Goal: Task Accomplishment & Management: Manage account settings

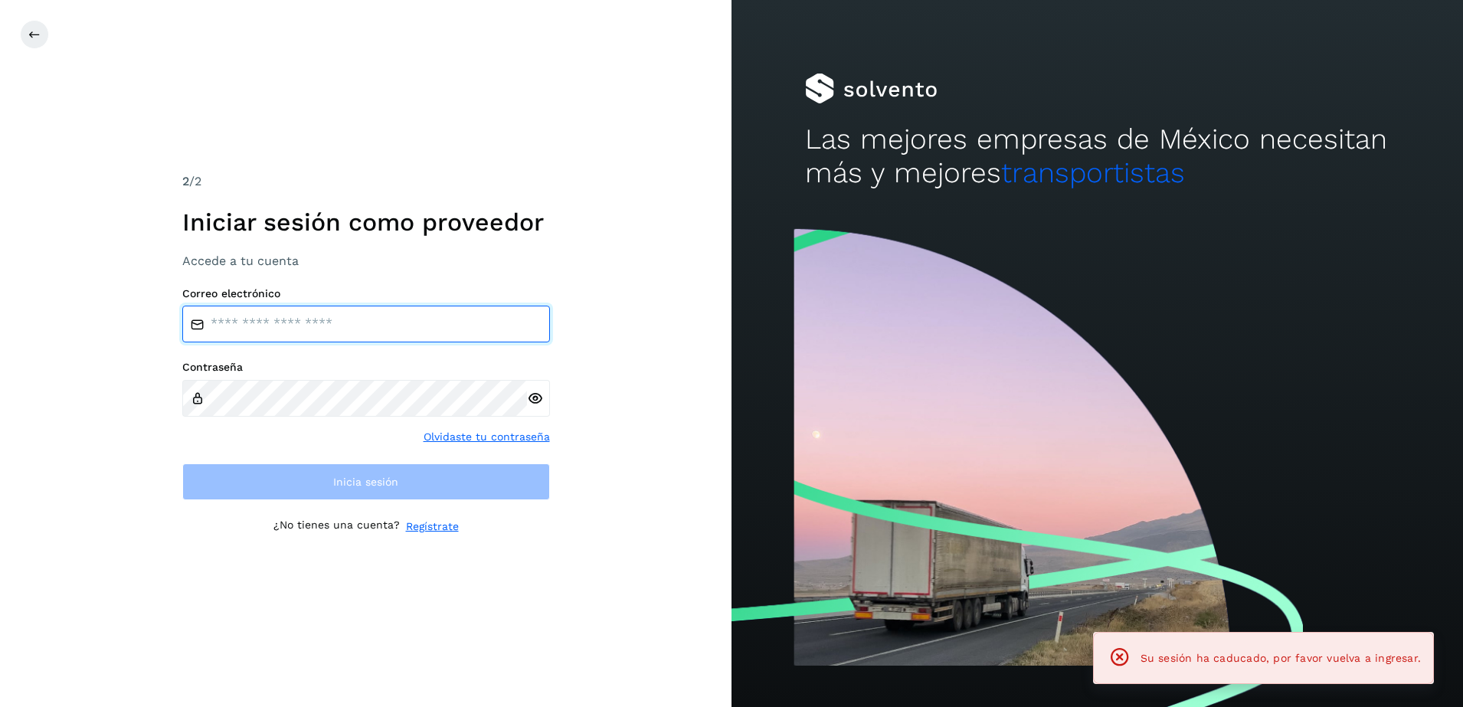
type input "**********"
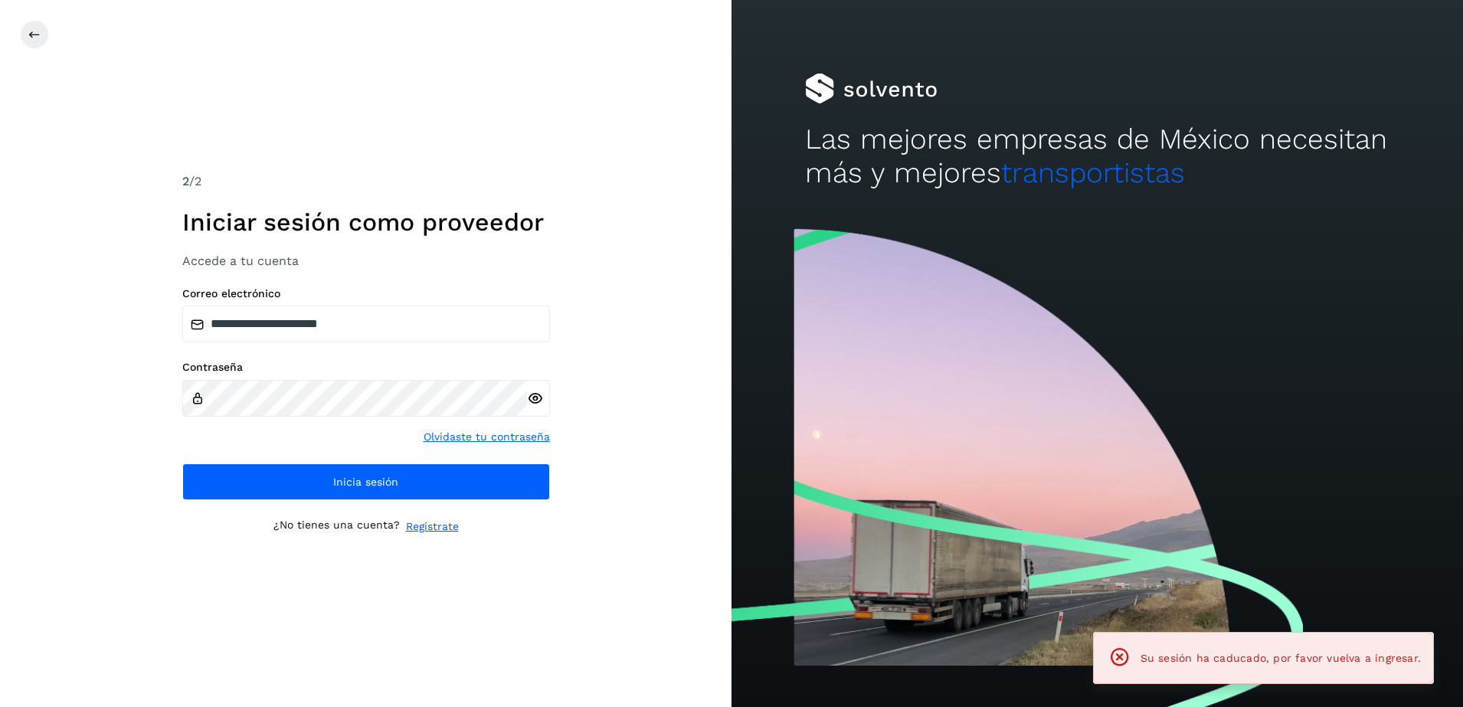
click at [615, 456] on div "**********" at bounding box center [365, 353] width 731 height 707
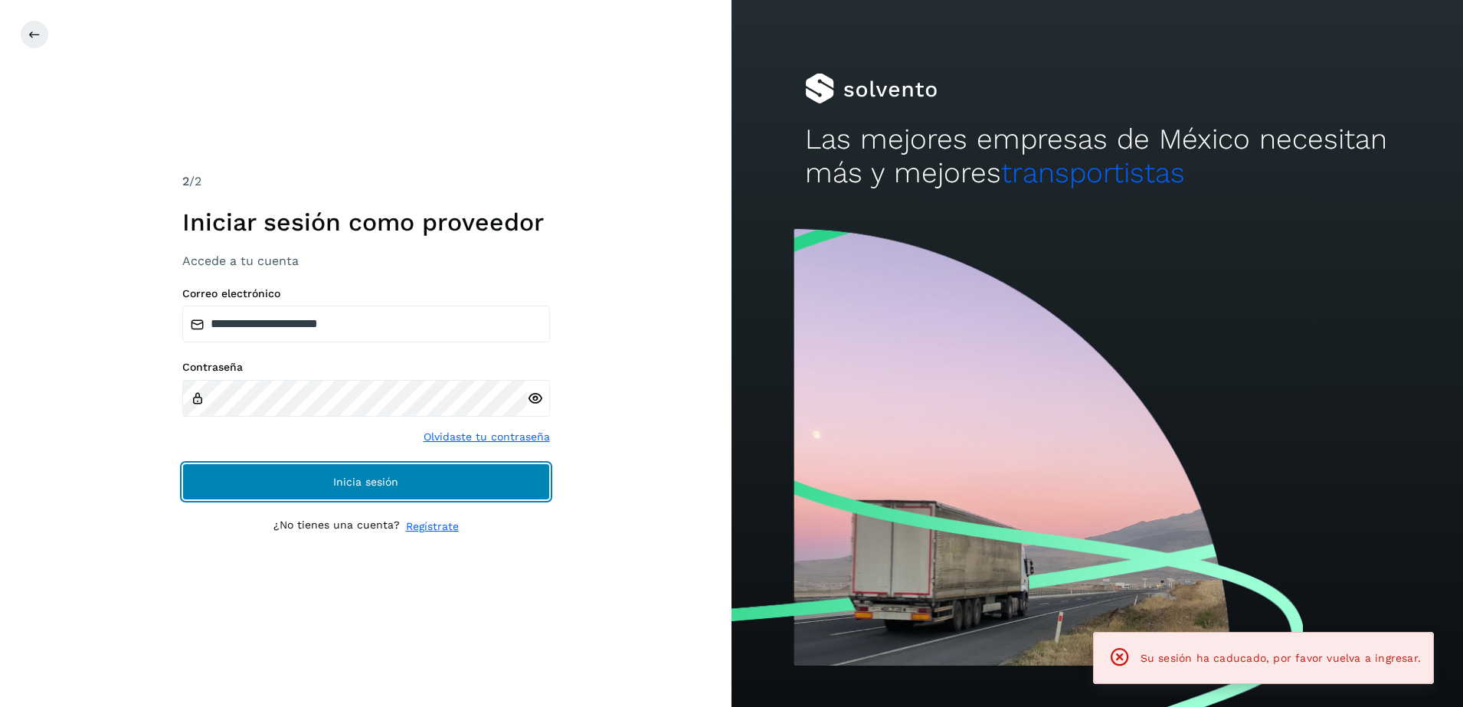
click at [402, 480] on button "Inicia sesión" at bounding box center [366, 481] width 368 height 37
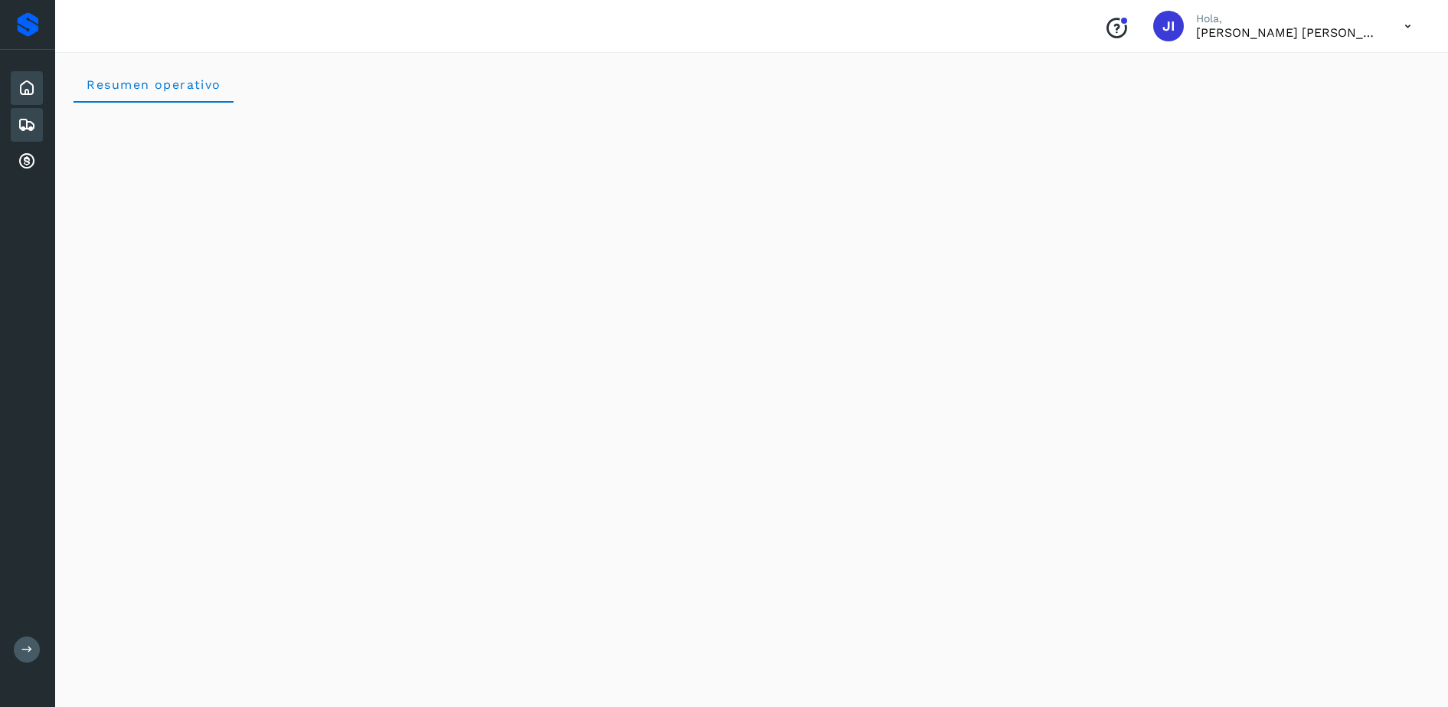
click at [24, 120] on icon at bounding box center [27, 125] width 18 height 18
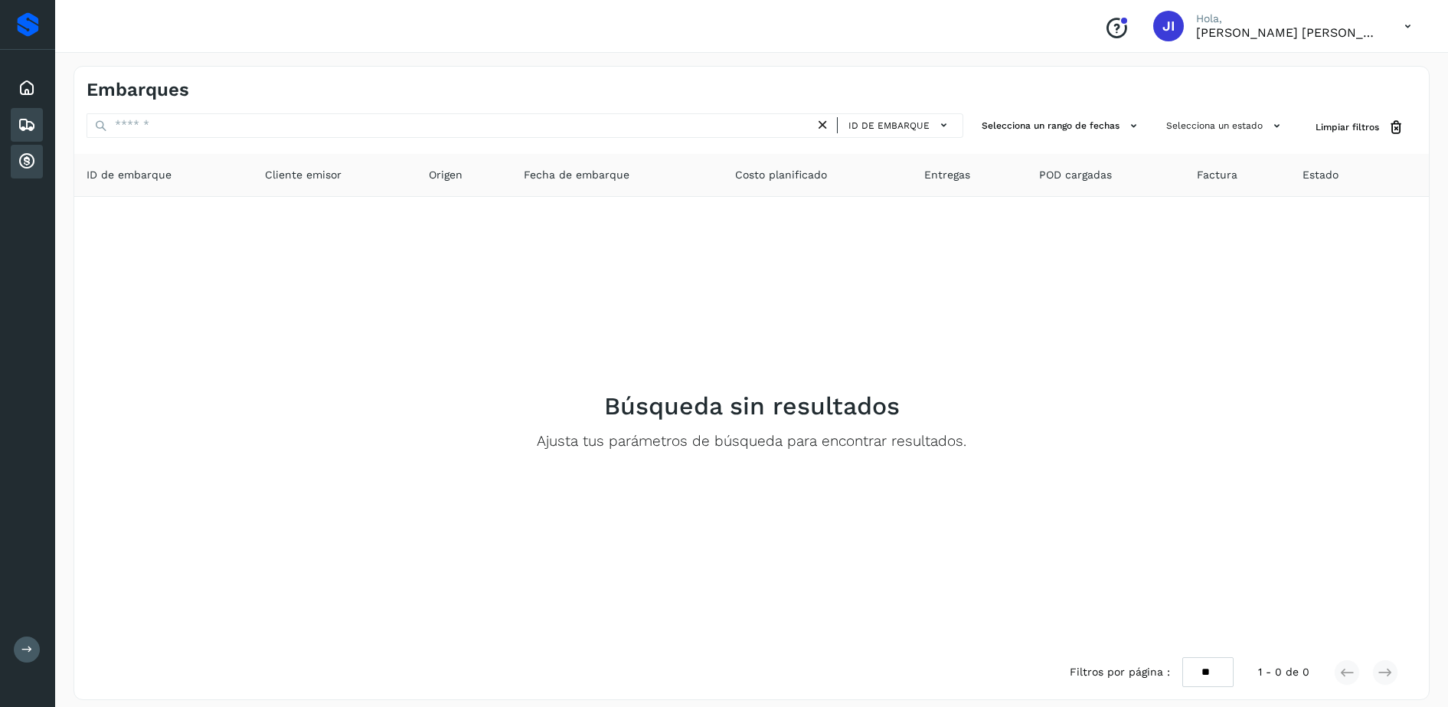
click at [15, 159] on div "Cuentas por cobrar" at bounding box center [27, 162] width 32 height 34
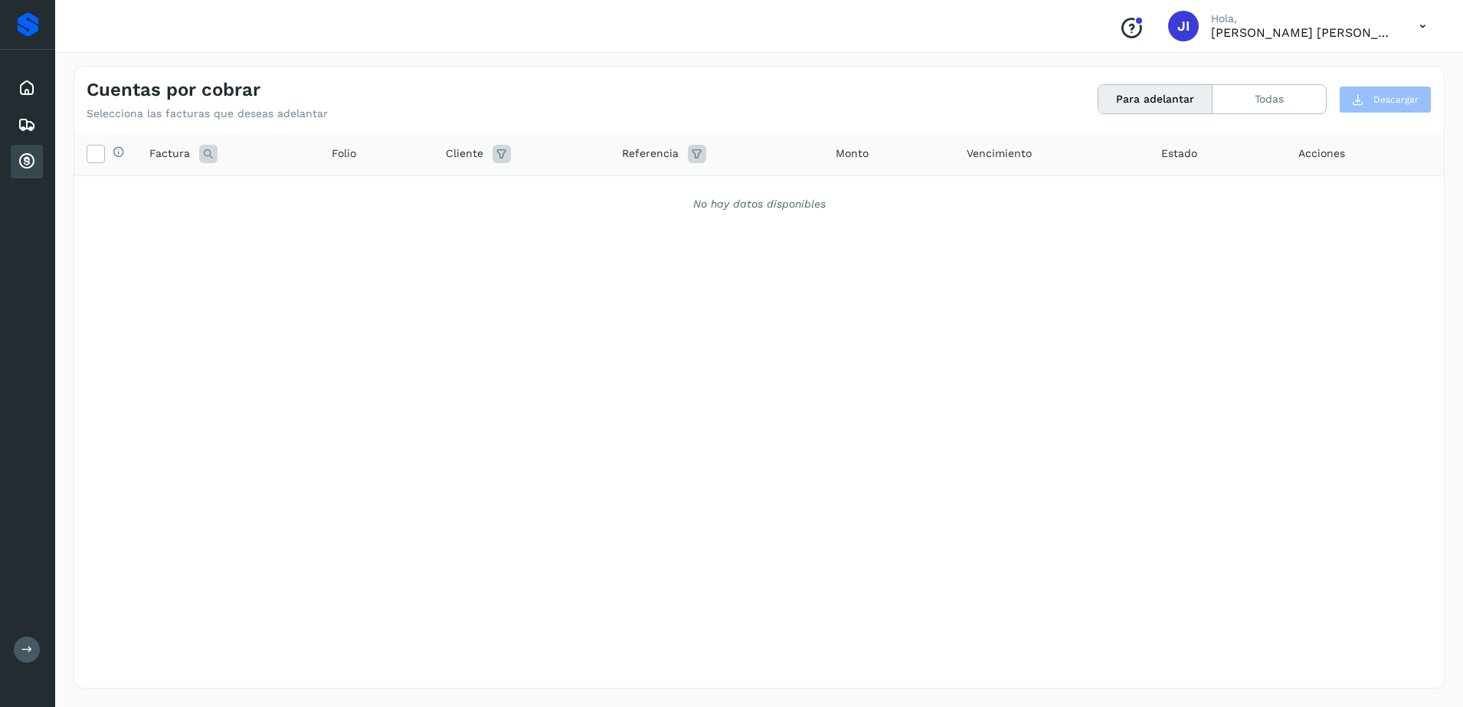
click at [1124, 110] on button "Para adelantar" at bounding box center [1155, 99] width 114 height 28
click at [1265, 106] on button "Todas" at bounding box center [1269, 99] width 113 height 28
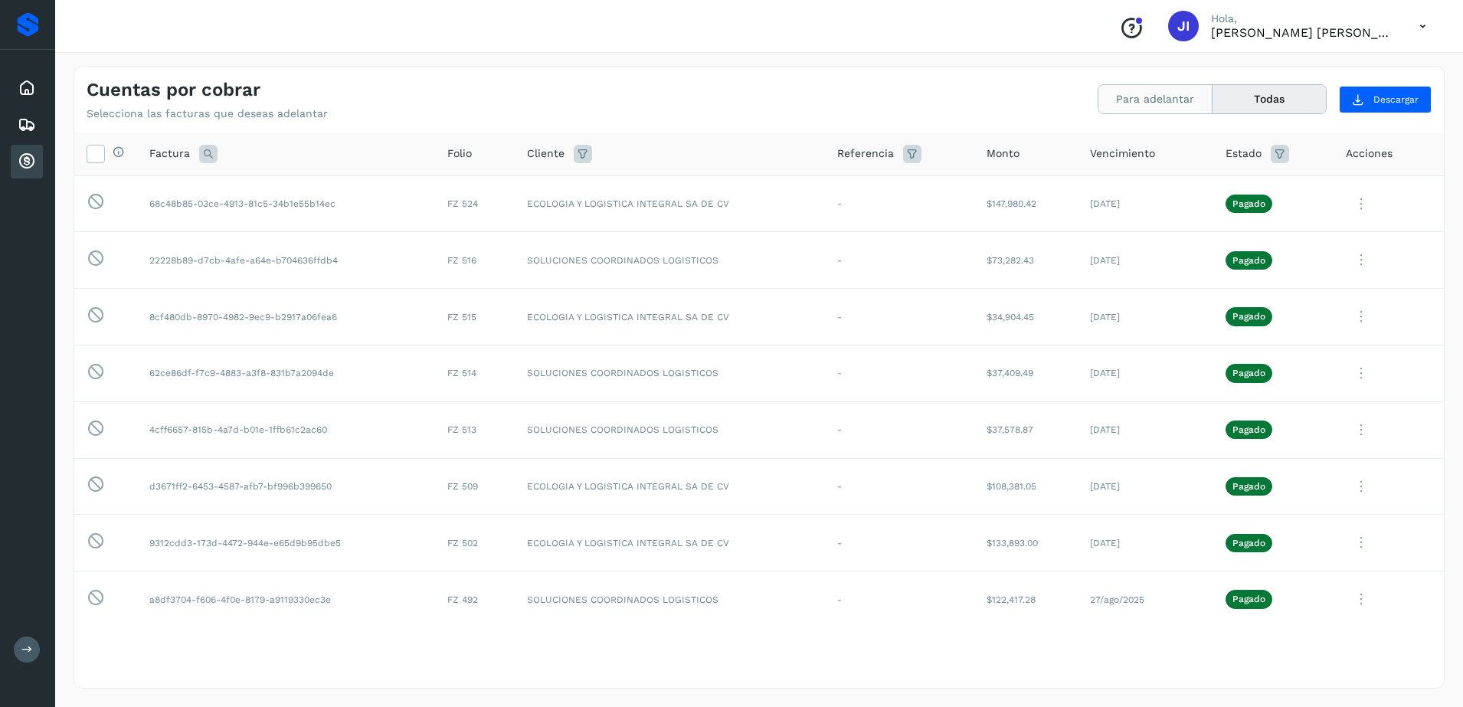
click at [1172, 100] on button "Para adelantar" at bounding box center [1155, 99] width 114 height 28
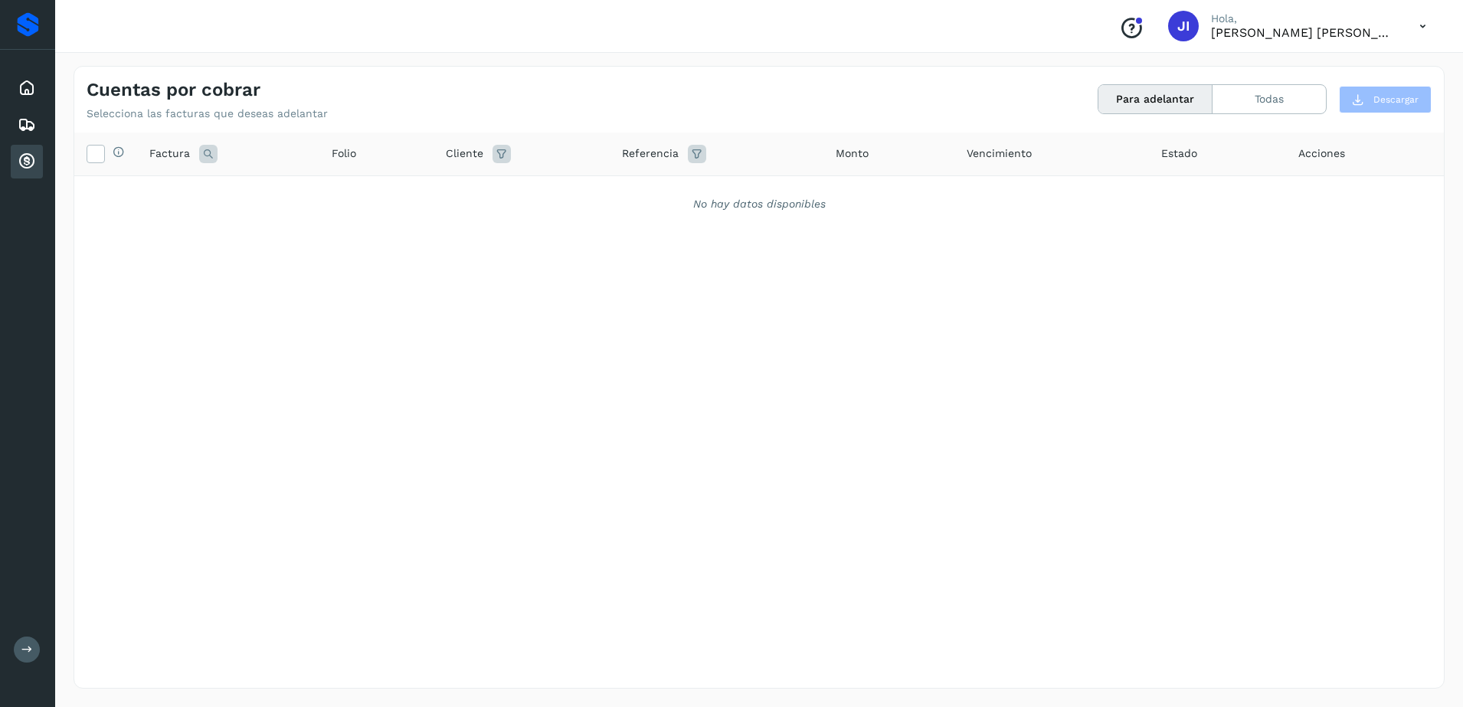
click at [1417, 28] on icon at bounding box center [1422, 26] width 31 height 31
click at [1298, 76] on div "Cerrar sesión" at bounding box center [1346, 68] width 182 height 29
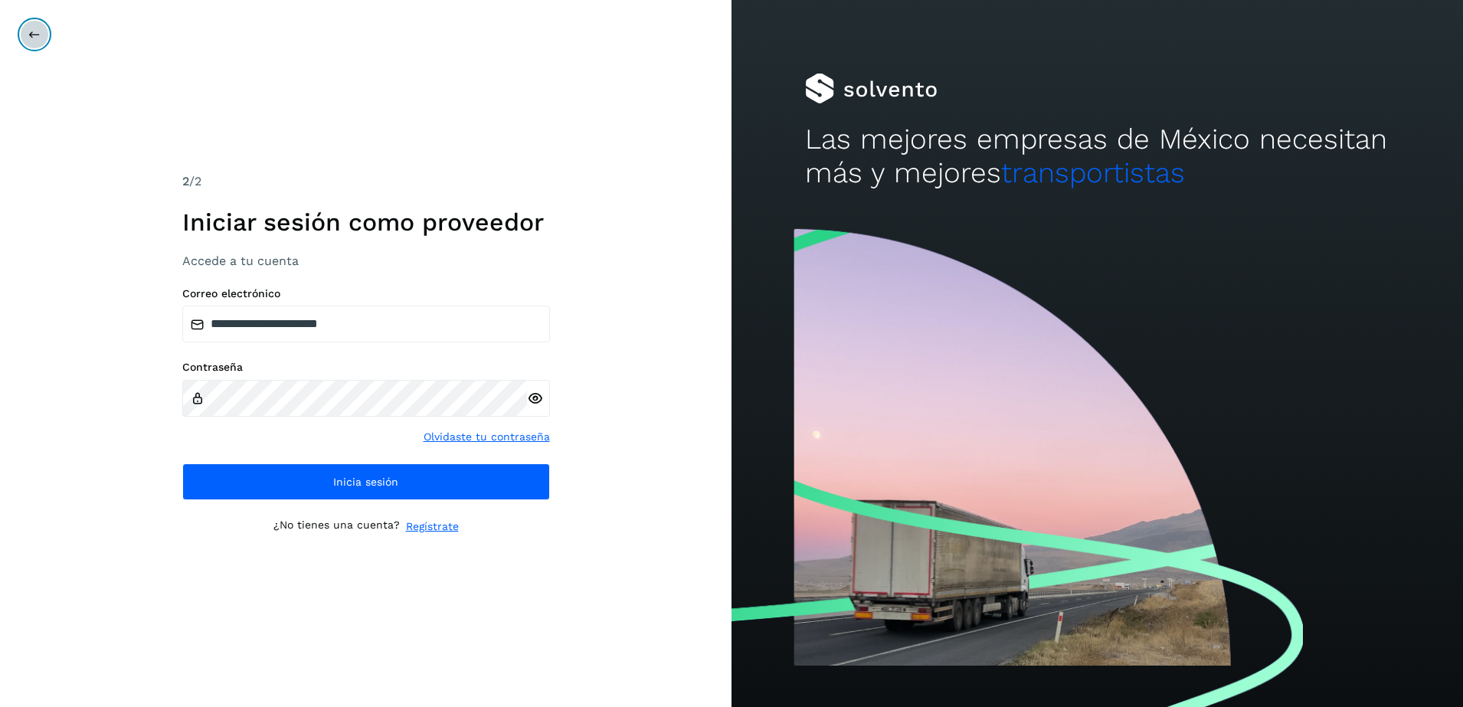
click at [34, 36] on icon at bounding box center [34, 34] width 12 height 12
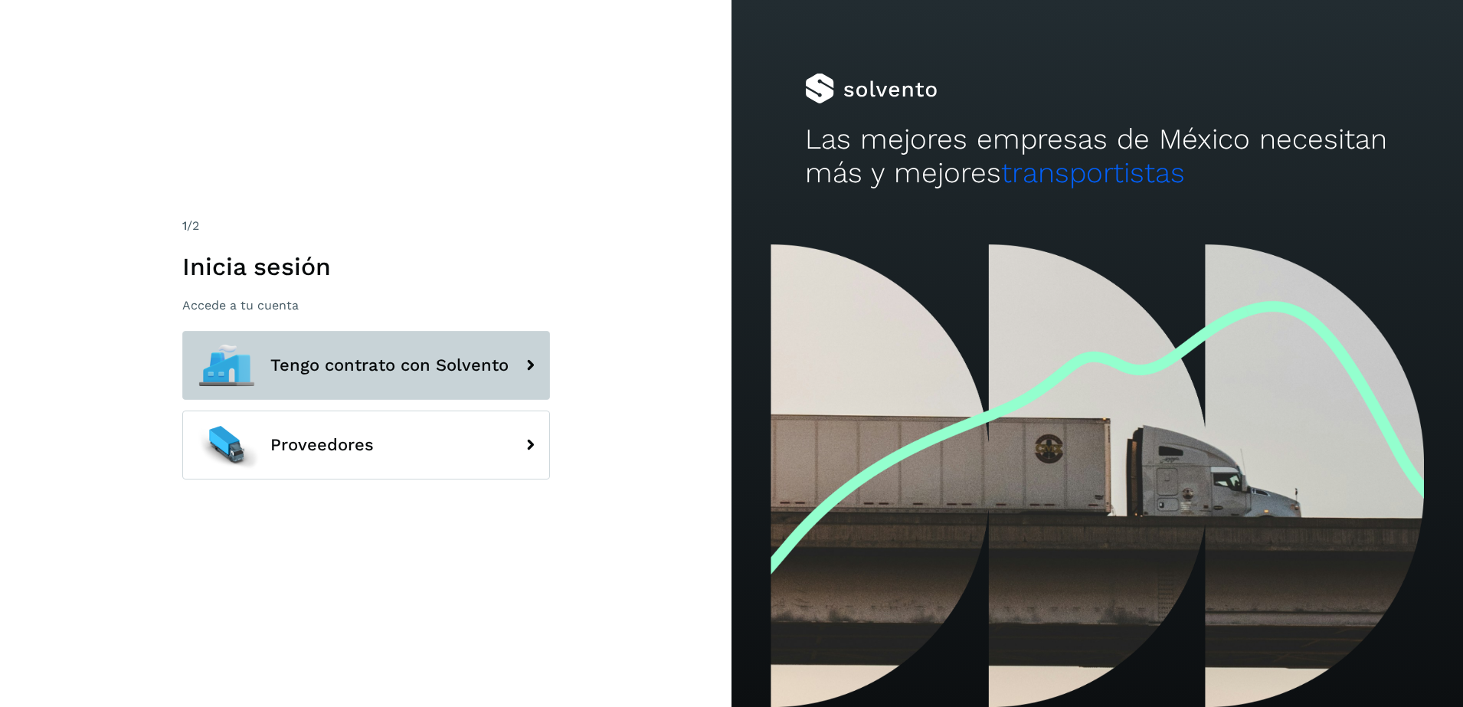
click at [413, 375] on button "Tengo contrato con Solvento" at bounding box center [366, 365] width 368 height 69
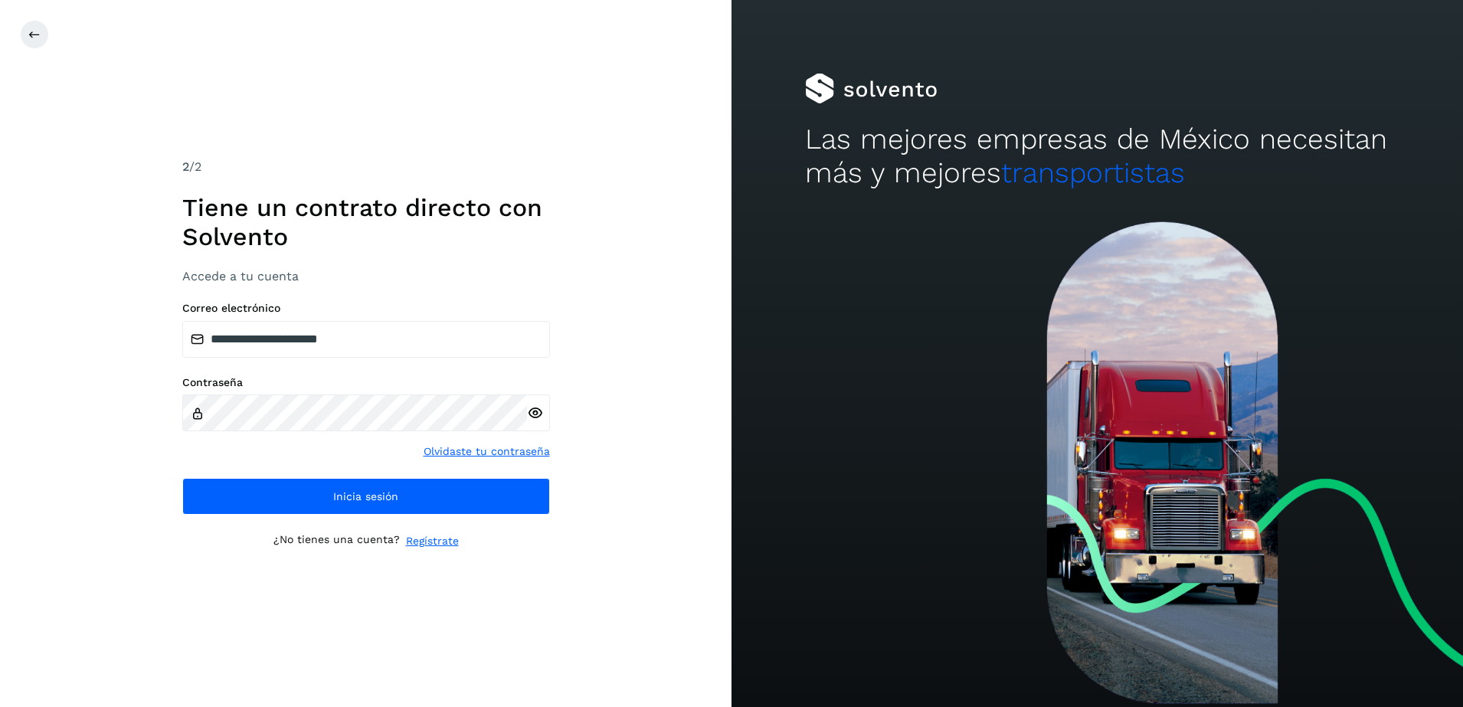
click at [532, 413] on icon at bounding box center [535, 413] width 16 height 16
